Goal: Ask a question

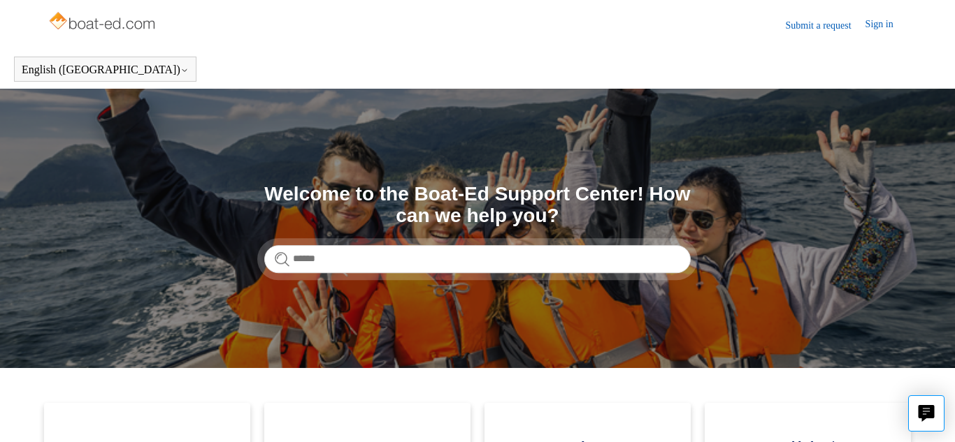
click at [60, 340] on section "Search Welcome to the Boat-Ed Support Center! How can we help you?" at bounding box center [477, 229] width 955 height 280
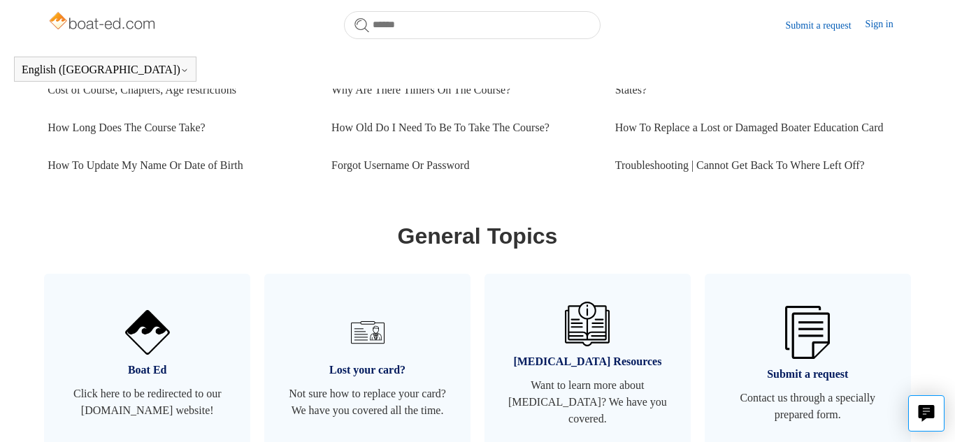
scroll to position [677, 0]
click at [804, 360] on img at bounding box center [807, 333] width 49 height 59
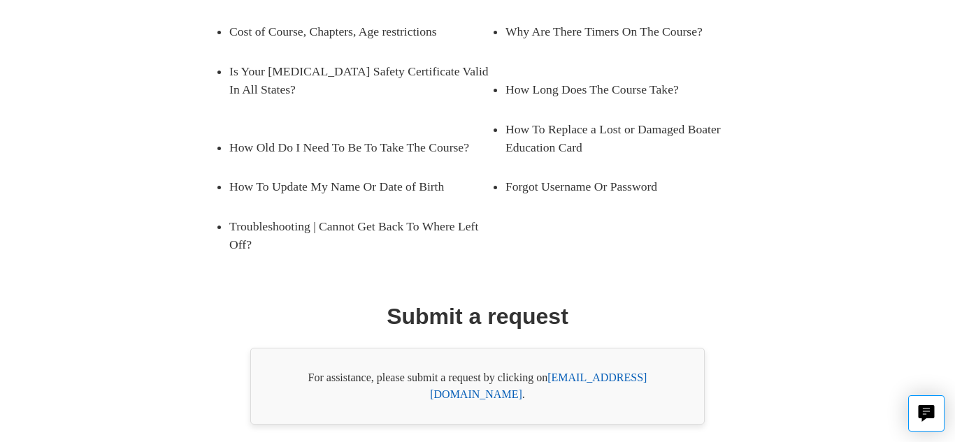
click at [590, 372] on link "[EMAIL_ADDRESS][DOMAIN_NAME]" at bounding box center [538, 386] width 217 height 29
